Goal: Task Accomplishment & Management: Complete application form

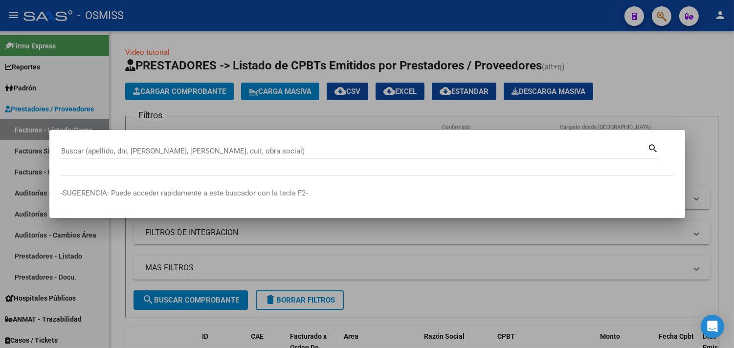
paste input "08-00042478"
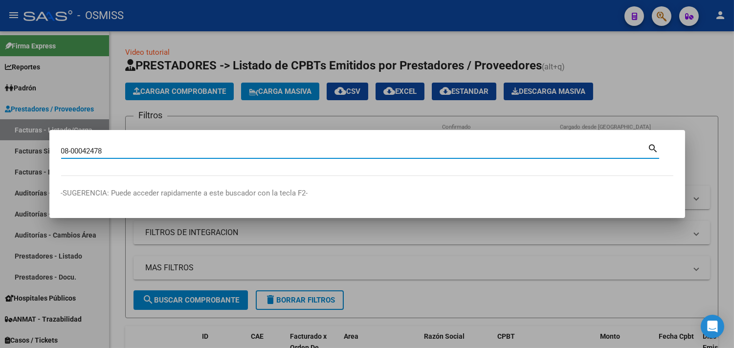
type input "08-00042478"
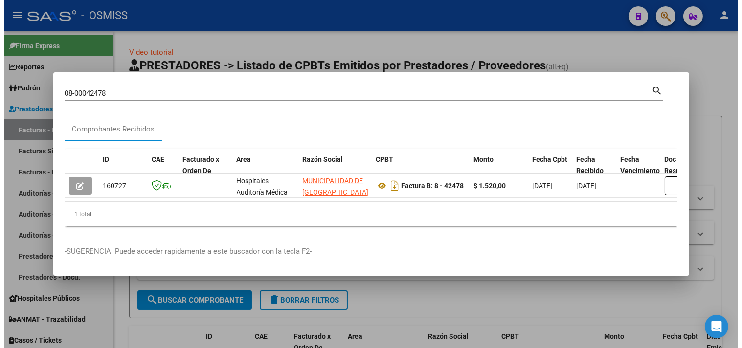
scroll to position [0, 307]
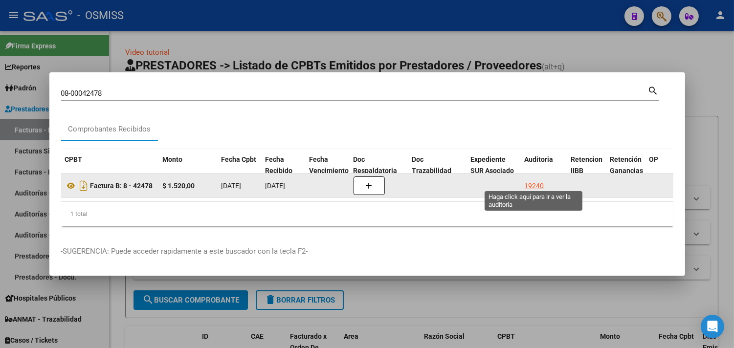
click at [529, 183] on div "19240" at bounding box center [535, 186] width 20 height 11
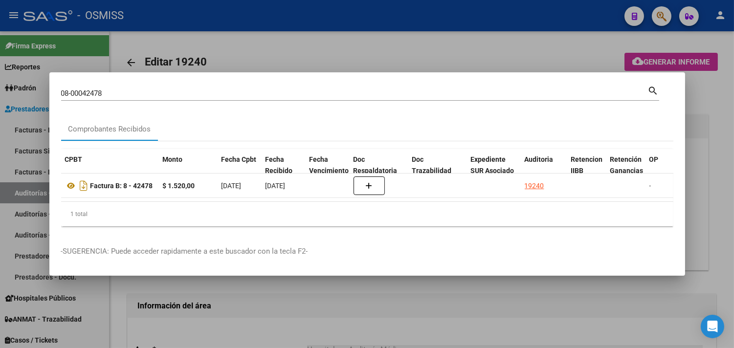
click at [713, 103] on div at bounding box center [367, 174] width 734 height 348
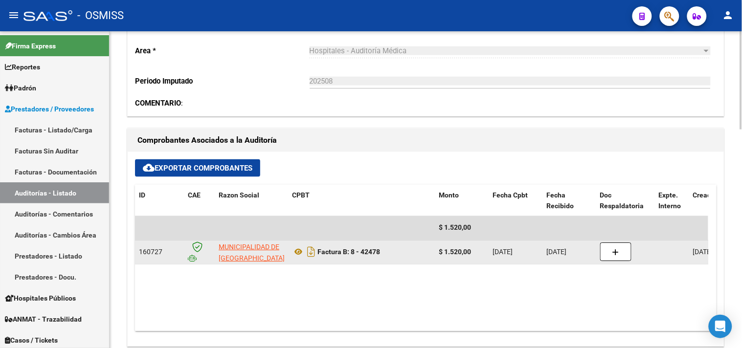
scroll to position [380, 0]
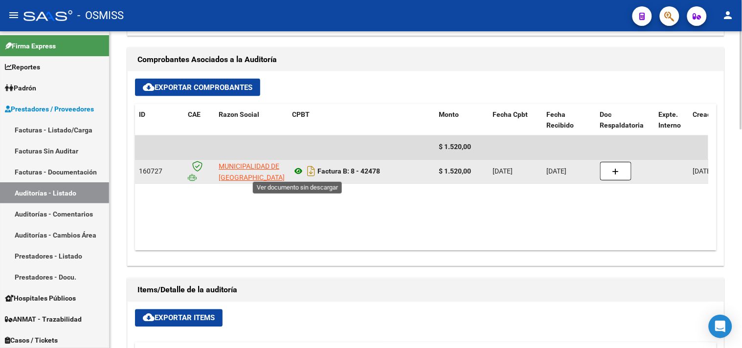
click at [300, 171] on icon at bounding box center [298, 172] width 13 height 12
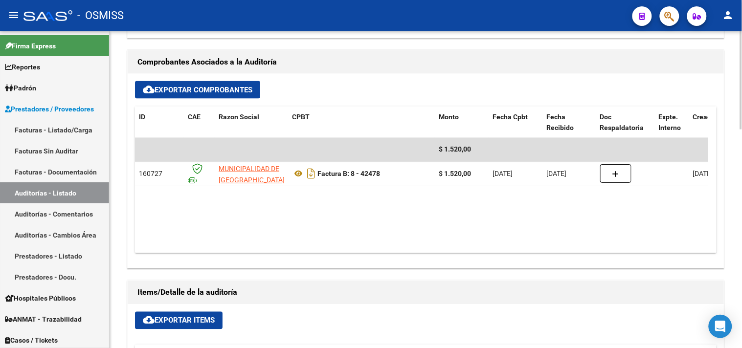
scroll to position [0, 36]
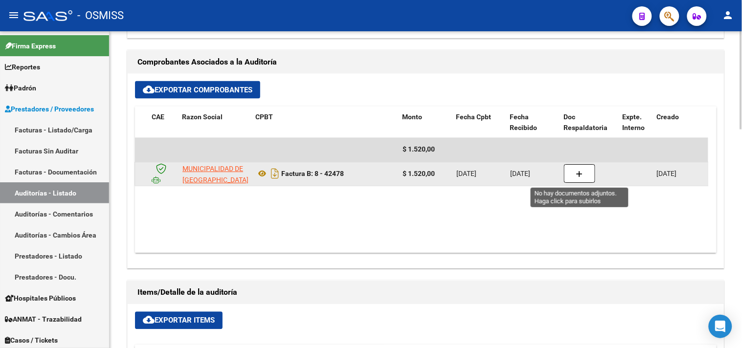
click at [564, 176] on button "button" at bounding box center [579, 174] width 31 height 19
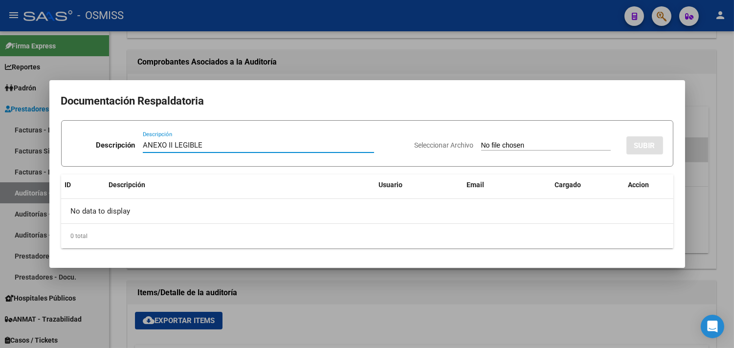
type input "ANEXO II LEGIBLE"
click at [481, 145] on input "Seleccionar Archivo" at bounding box center [546, 145] width 130 height 9
type input "C:\fakepath\MINISTROS, SECRET. Y SUBSECRET. CAPS 6 FACT. 08-42474.pdf"
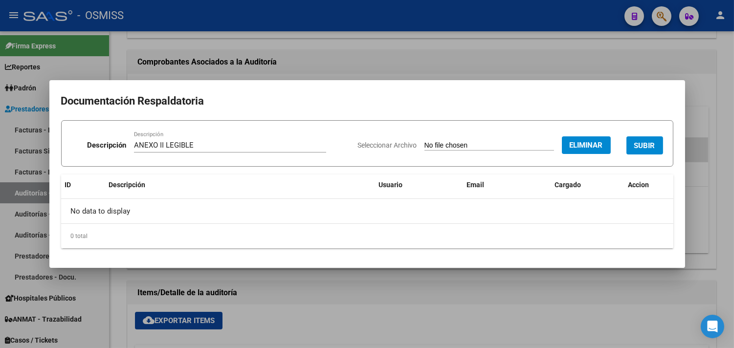
click at [653, 144] on span "SUBIR" at bounding box center [644, 145] width 21 height 9
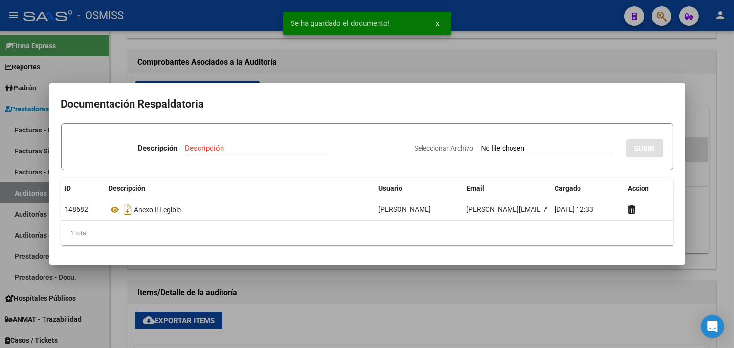
click at [721, 83] on div at bounding box center [367, 174] width 734 height 348
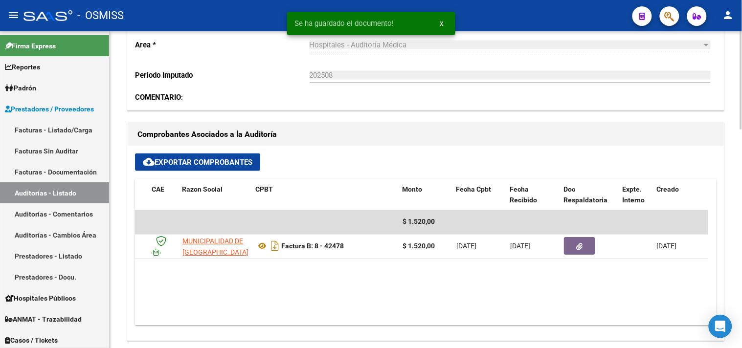
scroll to position [106, 0]
